Goal: Find contact information: Find contact information

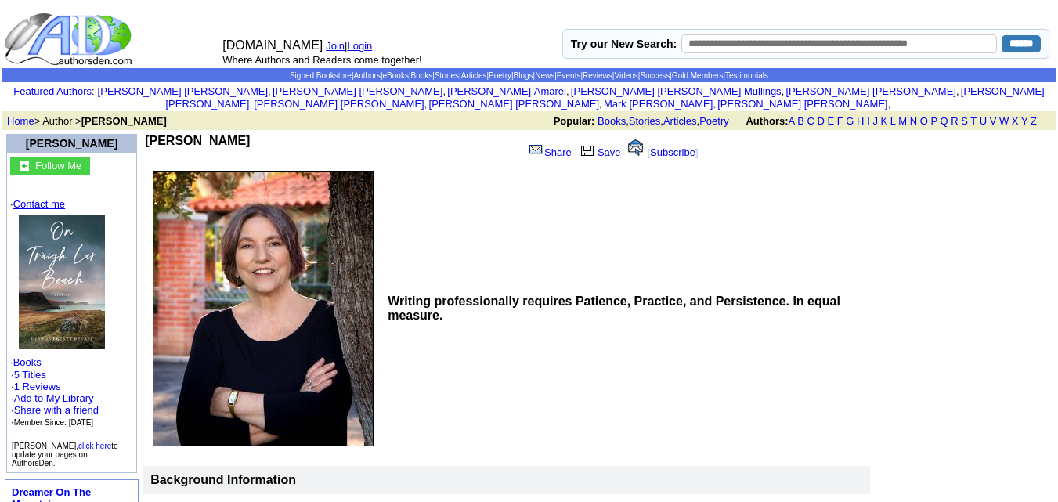
click at [44, 210] on link "Contact me" at bounding box center [39, 204] width 52 height 12
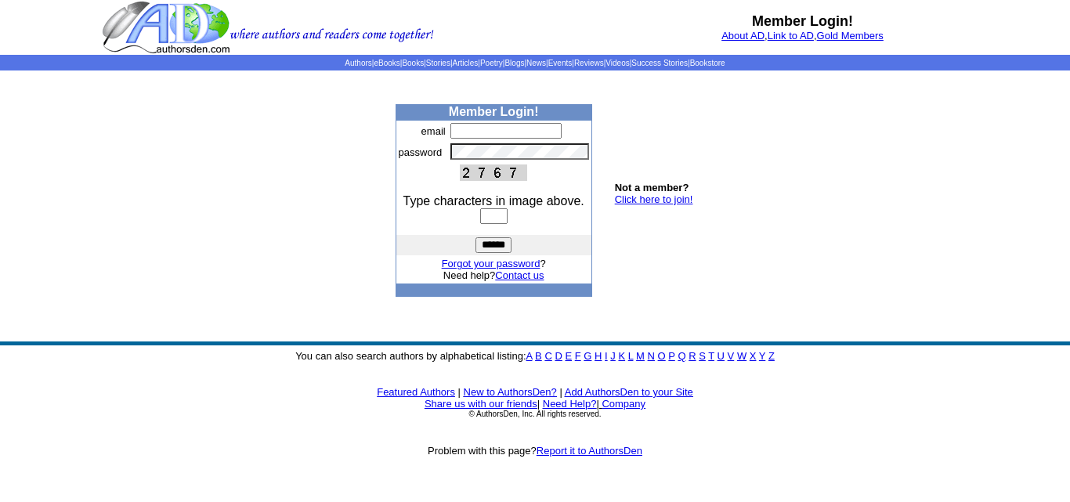
click at [480, 222] on input "text" at bounding box center [493, 216] width 27 height 16
type input "****"
click at [499, 133] on input "text" at bounding box center [505, 131] width 111 height 16
